Goal: Task Accomplishment & Management: Use online tool/utility

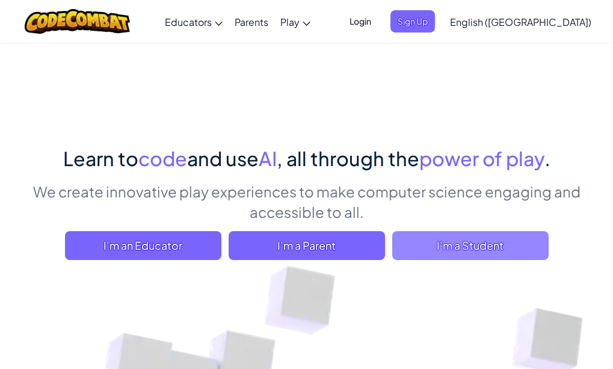
click at [517, 247] on span "I'm a Student" at bounding box center [470, 245] width 156 height 29
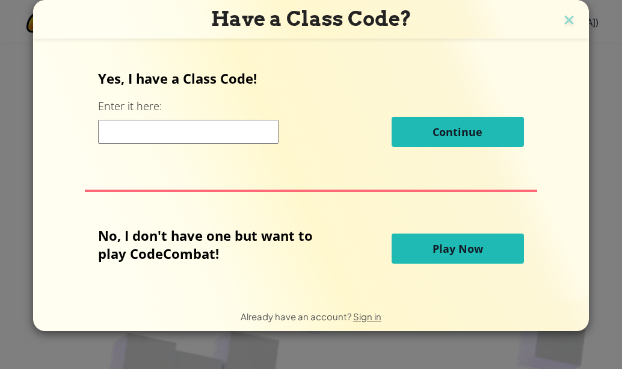
click at [465, 252] on span "Play Now" at bounding box center [458, 248] width 51 height 14
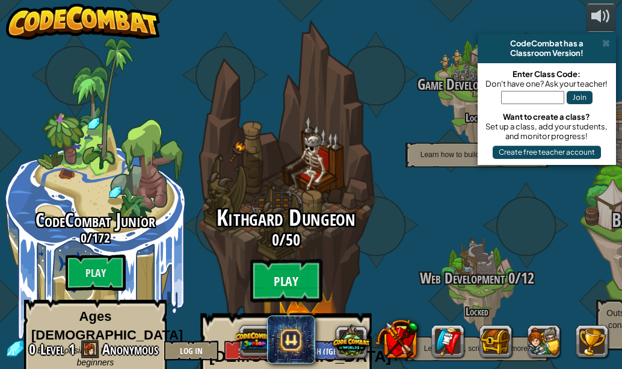
click at [270, 259] on btn "Play" at bounding box center [286, 280] width 72 height 43
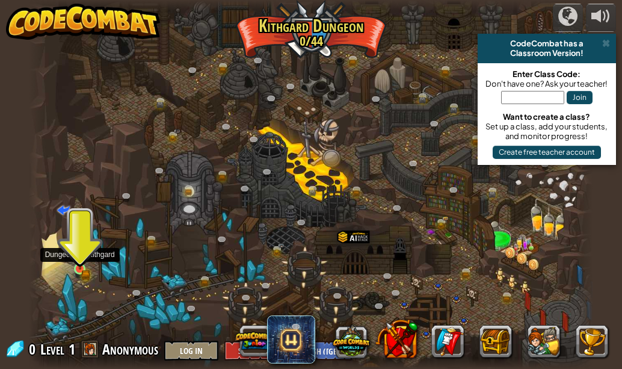
click at [81, 258] on img at bounding box center [80, 256] width 8 height 8
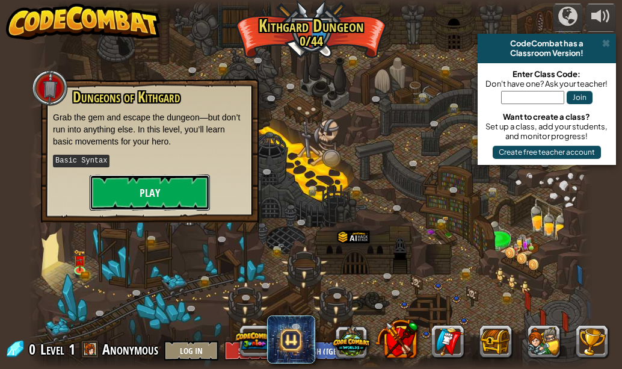
click at [165, 193] on button "Play" at bounding box center [150, 193] width 120 height 36
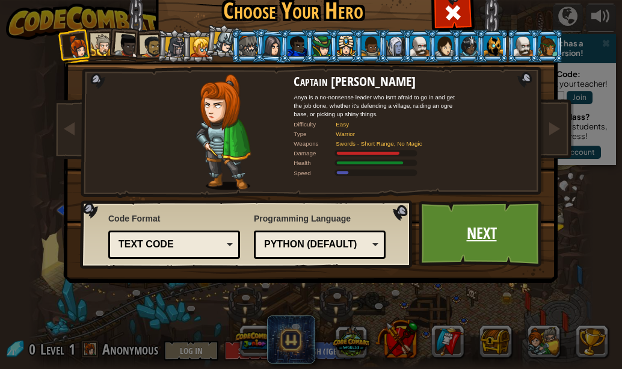
click at [494, 220] on link "Next" at bounding box center [482, 233] width 126 height 66
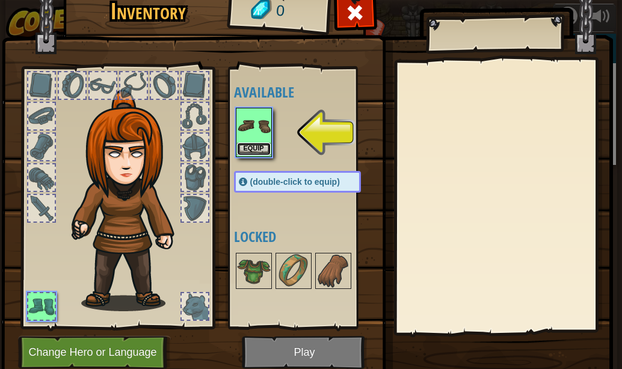
click at [250, 143] on button "Equip" at bounding box center [254, 149] width 34 height 13
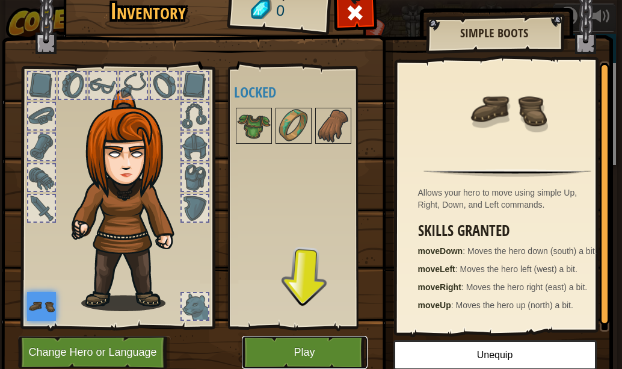
click at [299, 344] on button "Play" at bounding box center [305, 352] width 126 height 33
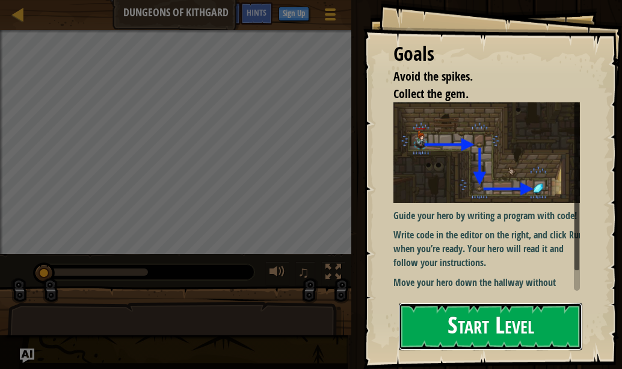
click at [486, 318] on button "Start Level" at bounding box center [491, 327] width 184 height 48
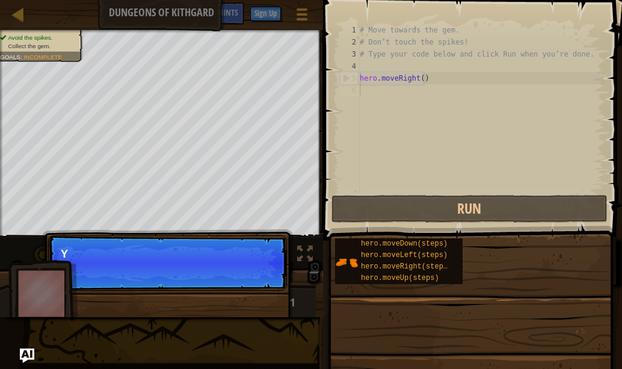
click at [275, 271] on p "Skip (esc) Continue Y" at bounding box center [167, 262] width 239 height 55
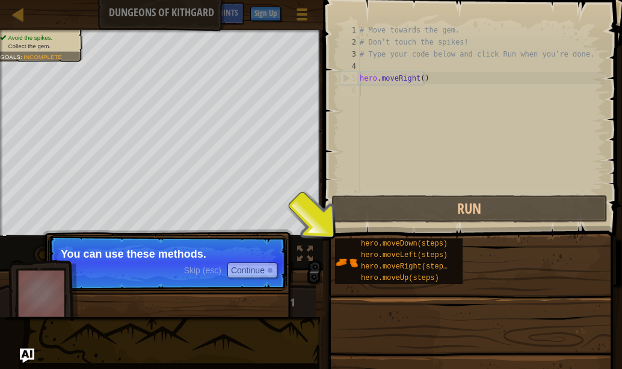
click at [383, 167] on div "# Move towards the gem. # Don’t touch the spikes! # Type your code below and cl…" at bounding box center [481, 120] width 247 height 193
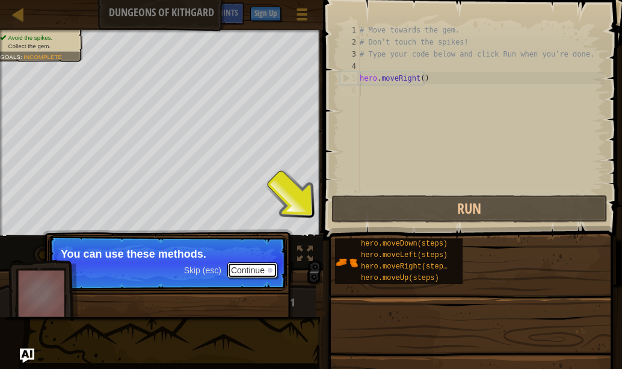
click at [256, 266] on button "Continue" at bounding box center [253, 270] width 50 height 16
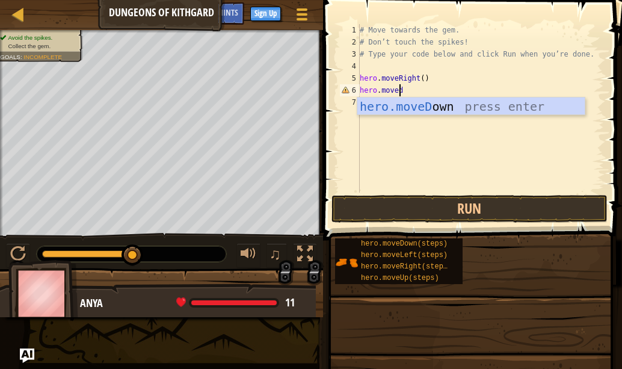
scroll to position [5, 3]
type textarea "hero.movedown"
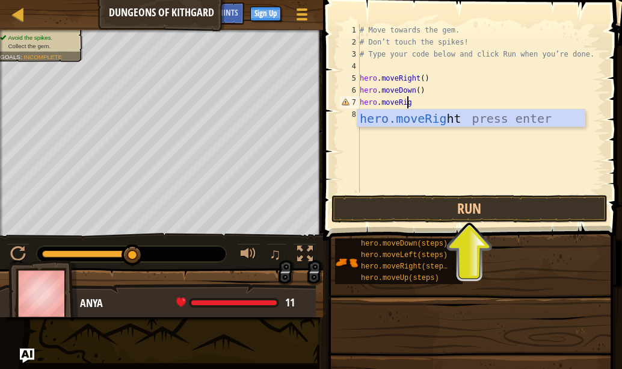
scroll to position [5, 4]
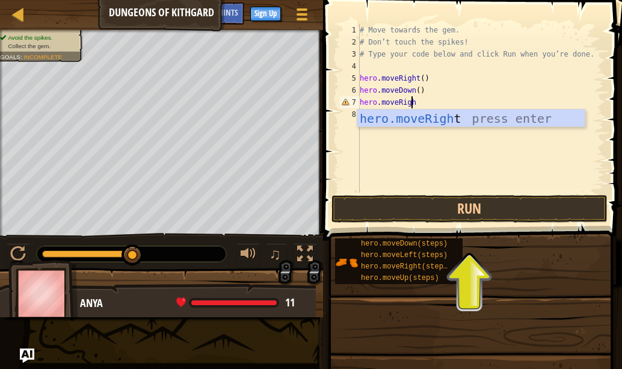
type textarea "hero.moveRight"
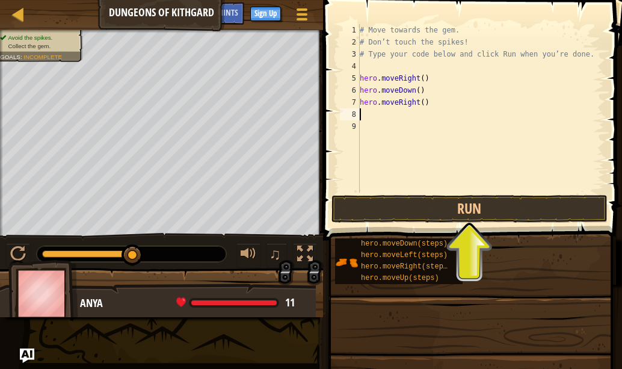
scroll to position [5, 0]
click at [483, 205] on button "Run" at bounding box center [470, 209] width 276 height 28
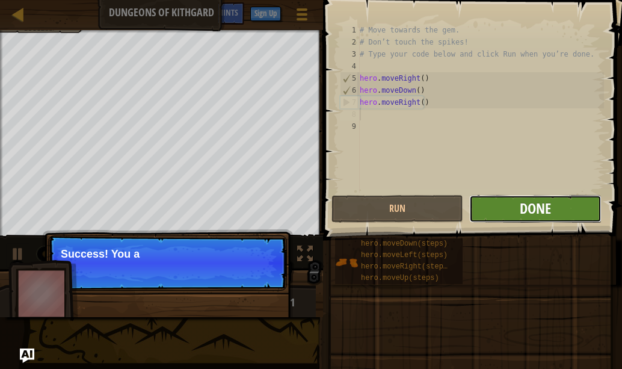
click at [533, 208] on span "Done" at bounding box center [535, 208] width 31 height 19
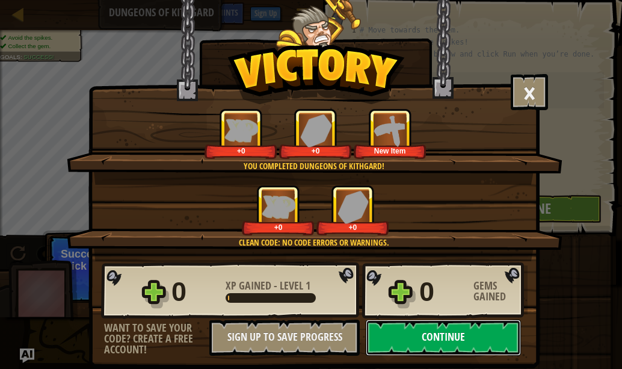
click at [504, 333] on button "Continue" at bounding box center [443, 338] width 155 height 36
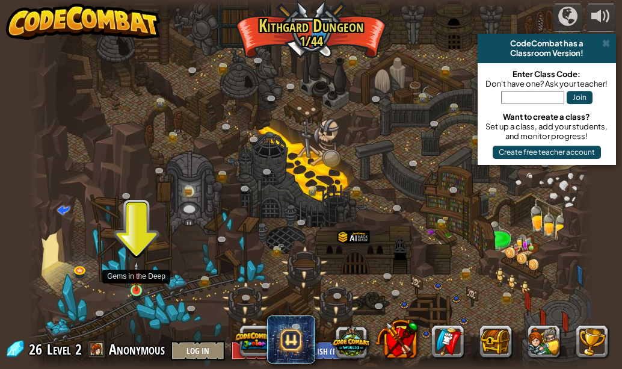
click at [141, 291] on img at bounding box center [136, 276] width 13 height 30
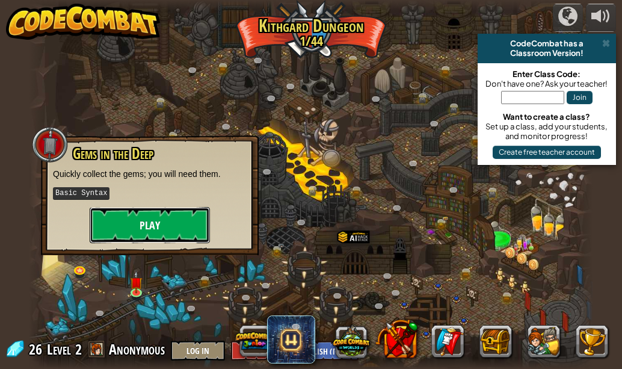
click at [163, 229] on button "Play" at bounding box center [150, 225] width 120 height 36
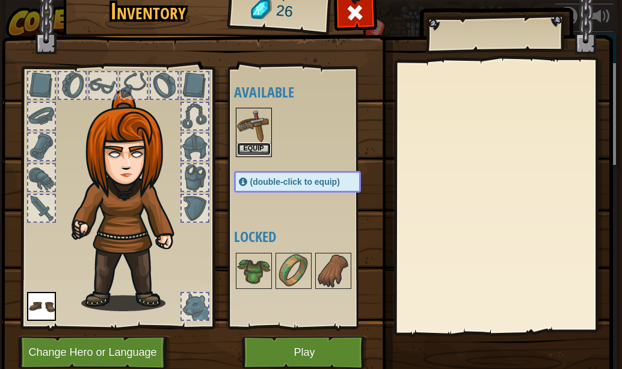
click at [262, 148] on button "Equip" at bounding box center [254, 149] width 34 height 13
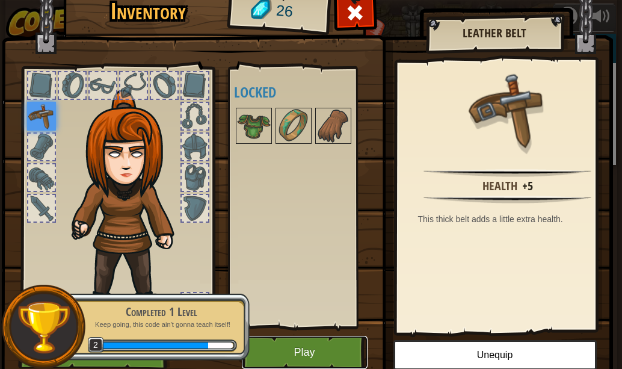
click at [326, 356] on button "Play" at bounding box center [305, 352] width 126 height 33
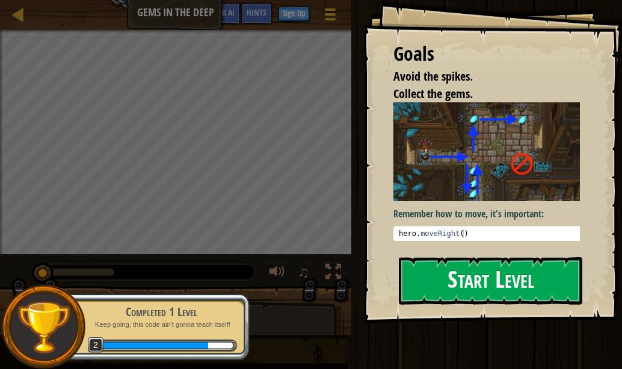
click at [456, 199] on div "Remember how to move, it's important: hero . moveRight ( ) הההההההההההההההההההה…" at bounding box center [492, 171] width 196 height 138
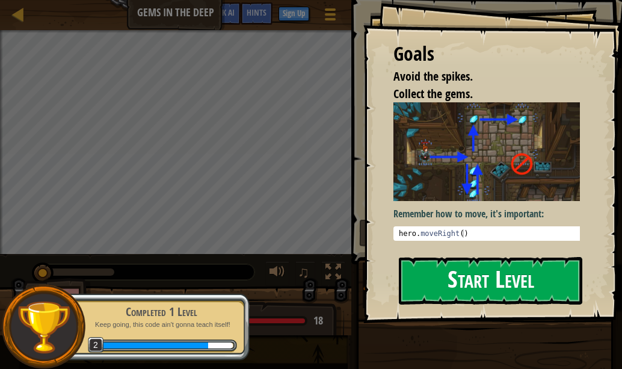
click at [457, 271] on button "Start Level" at bounding box center [491, 281] width 184 height 48
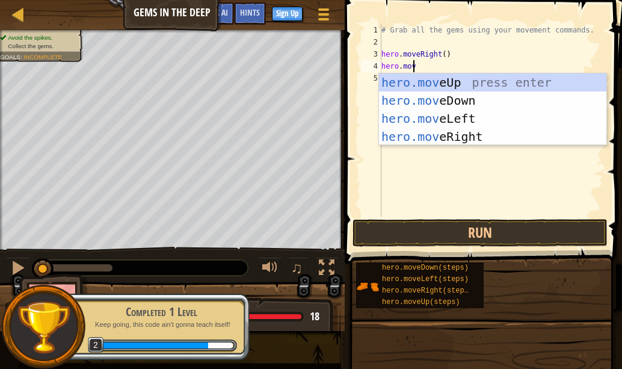
scroll to position [5, 2]
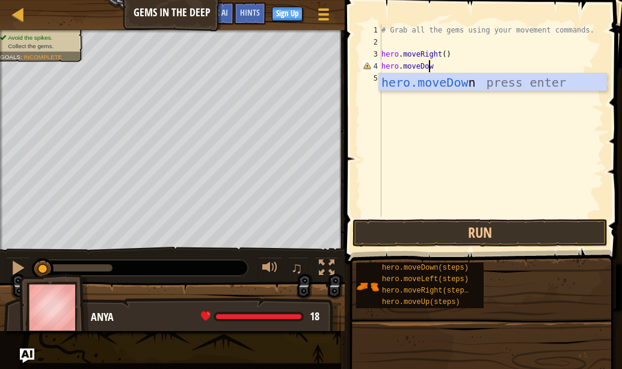
type textarea "hero.moveDown"
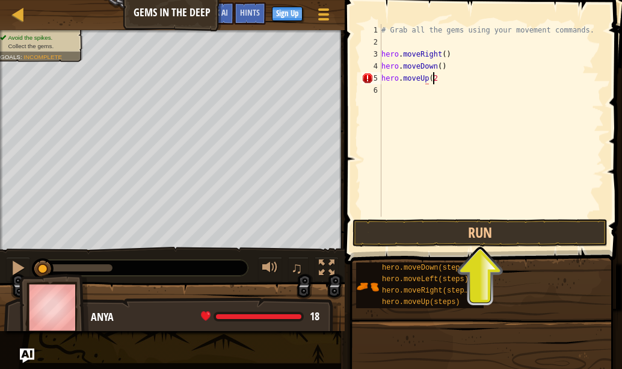
scroll to position [5, 4]
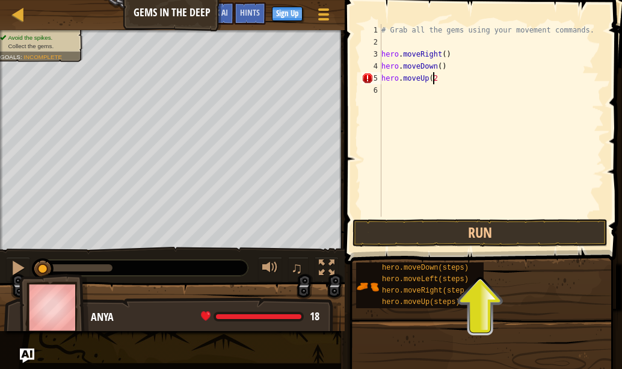
type textarea "hero.moveUp(2)"
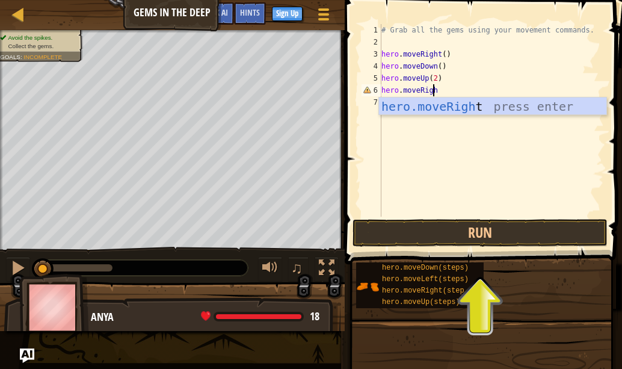
type textarea "hero.moveRight"
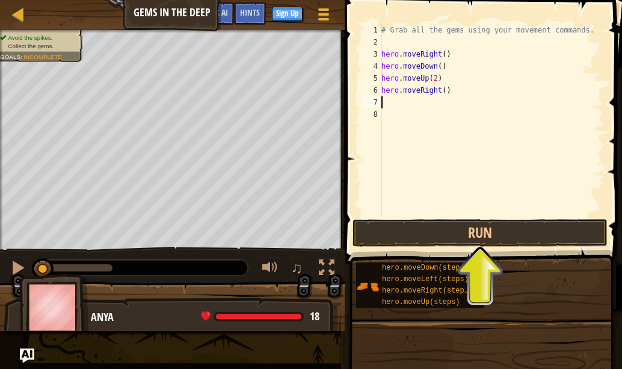
scroll to position [5, 0]
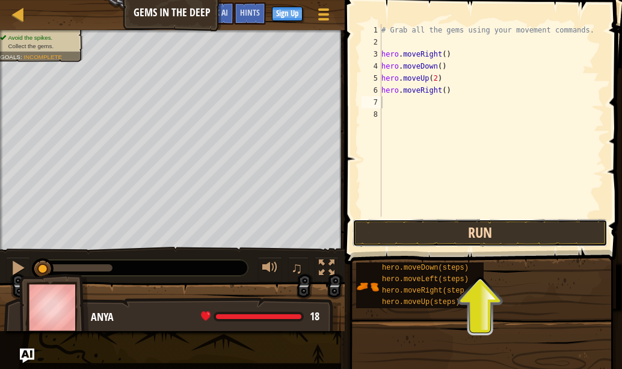
click at [476, 228] on button "Run" at bounding box center [480, 233] width 255 height 28
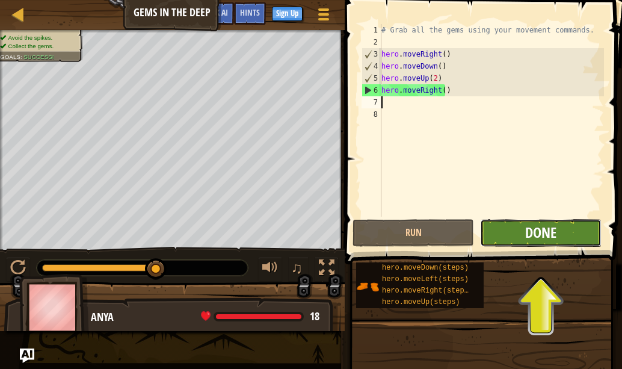
click at [534, 226] on span "Done" at bounding box center [540, 232] width 31 height 19
